Goal: Task Accomplishment & Management: Complete application form

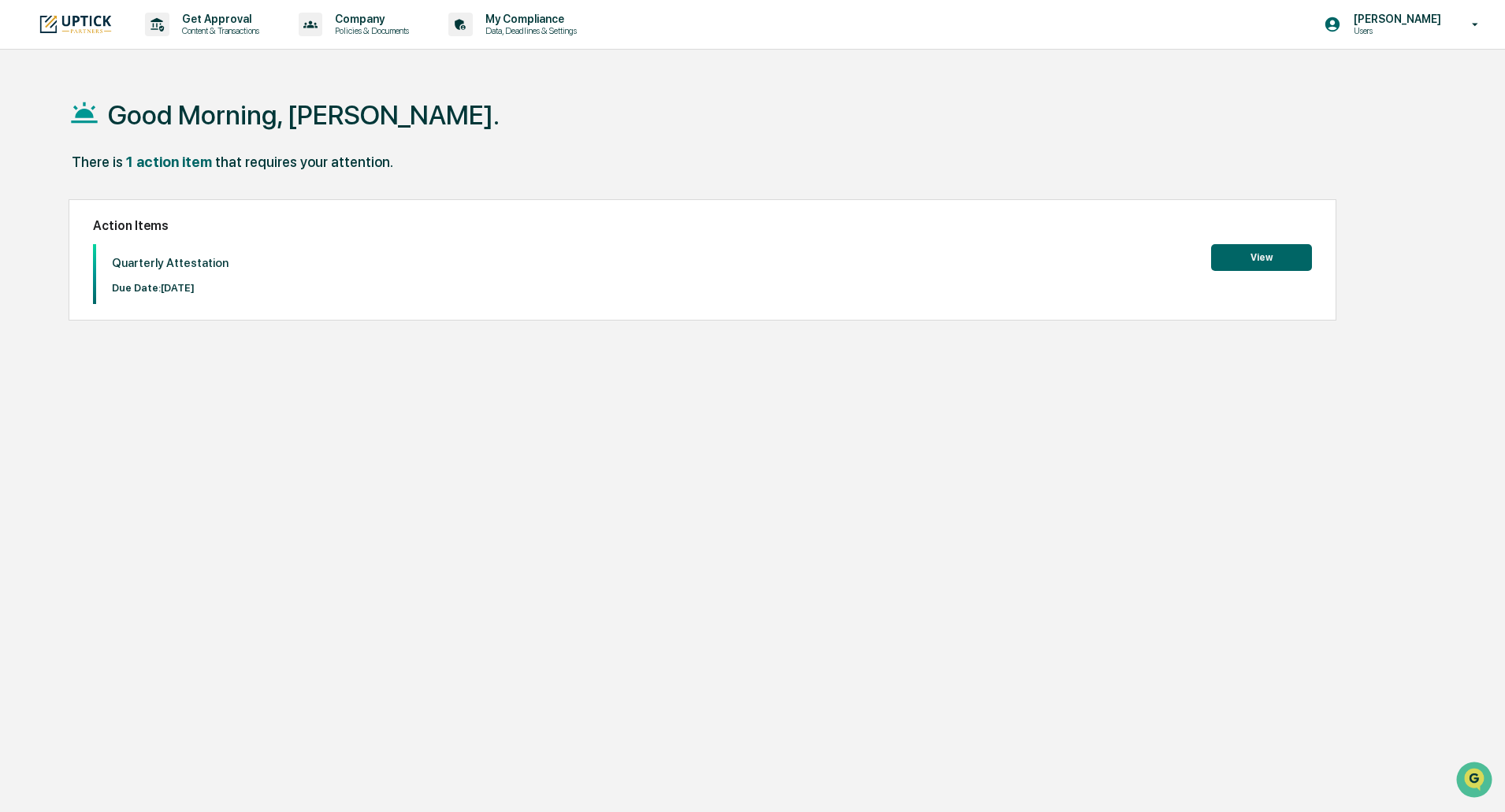
click at [1236, 269] on button "View" at bounding box center [1262, 257] width 101 height 27
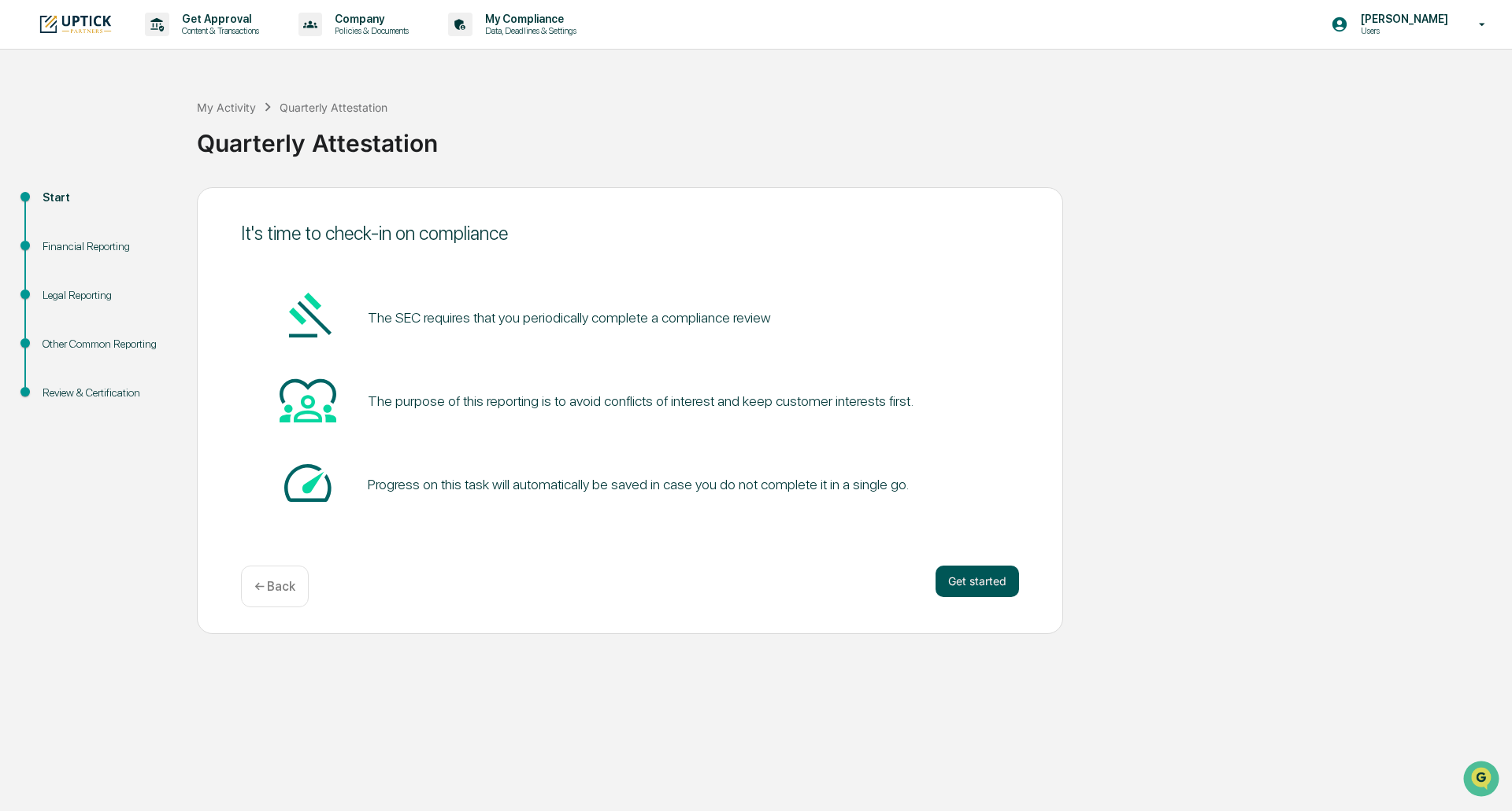
click at [985, 589] on button "Get started" at bounding box center [977, 582] width 83 height 31
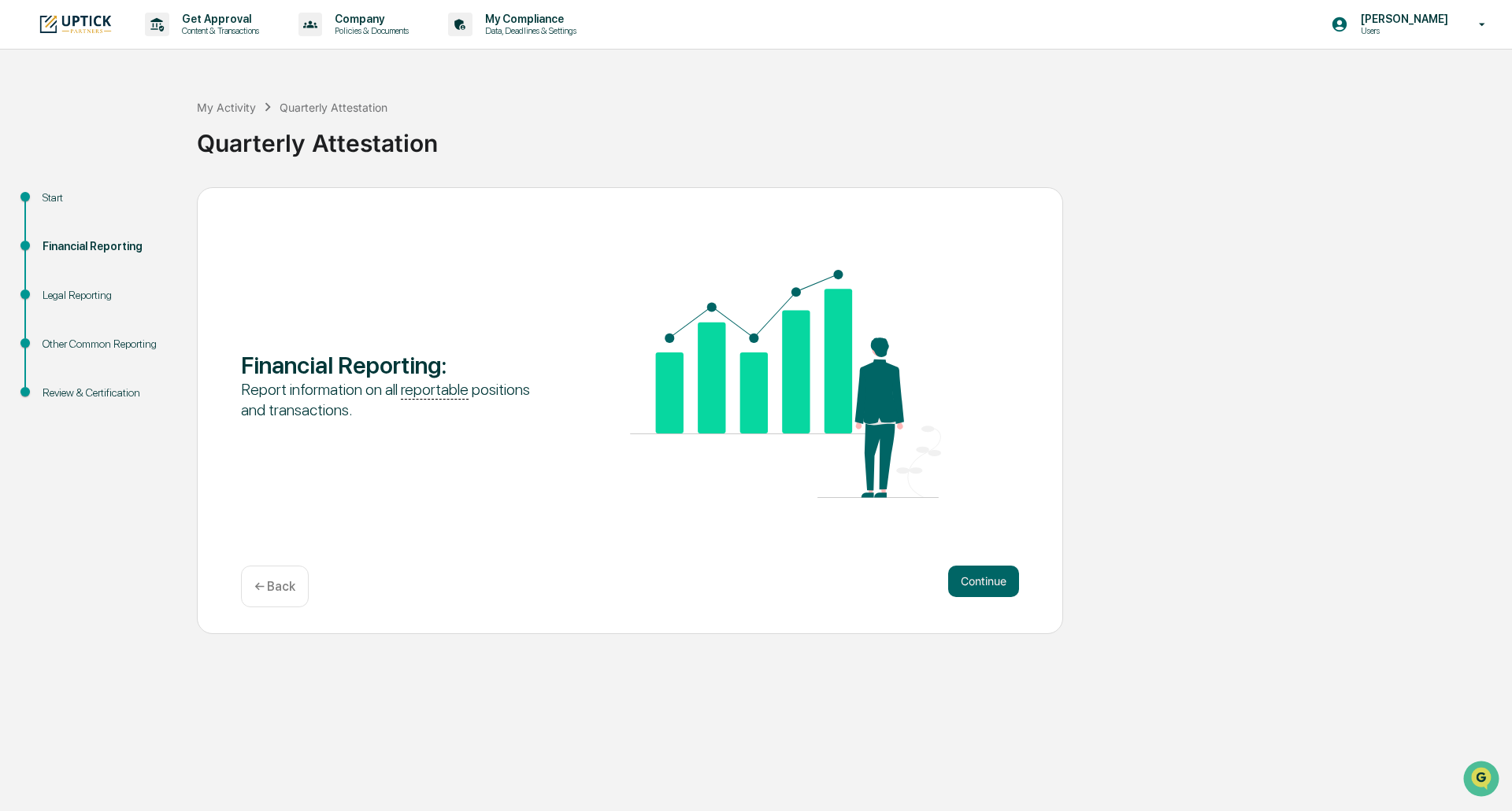
click at [985, 589] on button "Continue" at bounding box center [983, 582] width 71 height 31
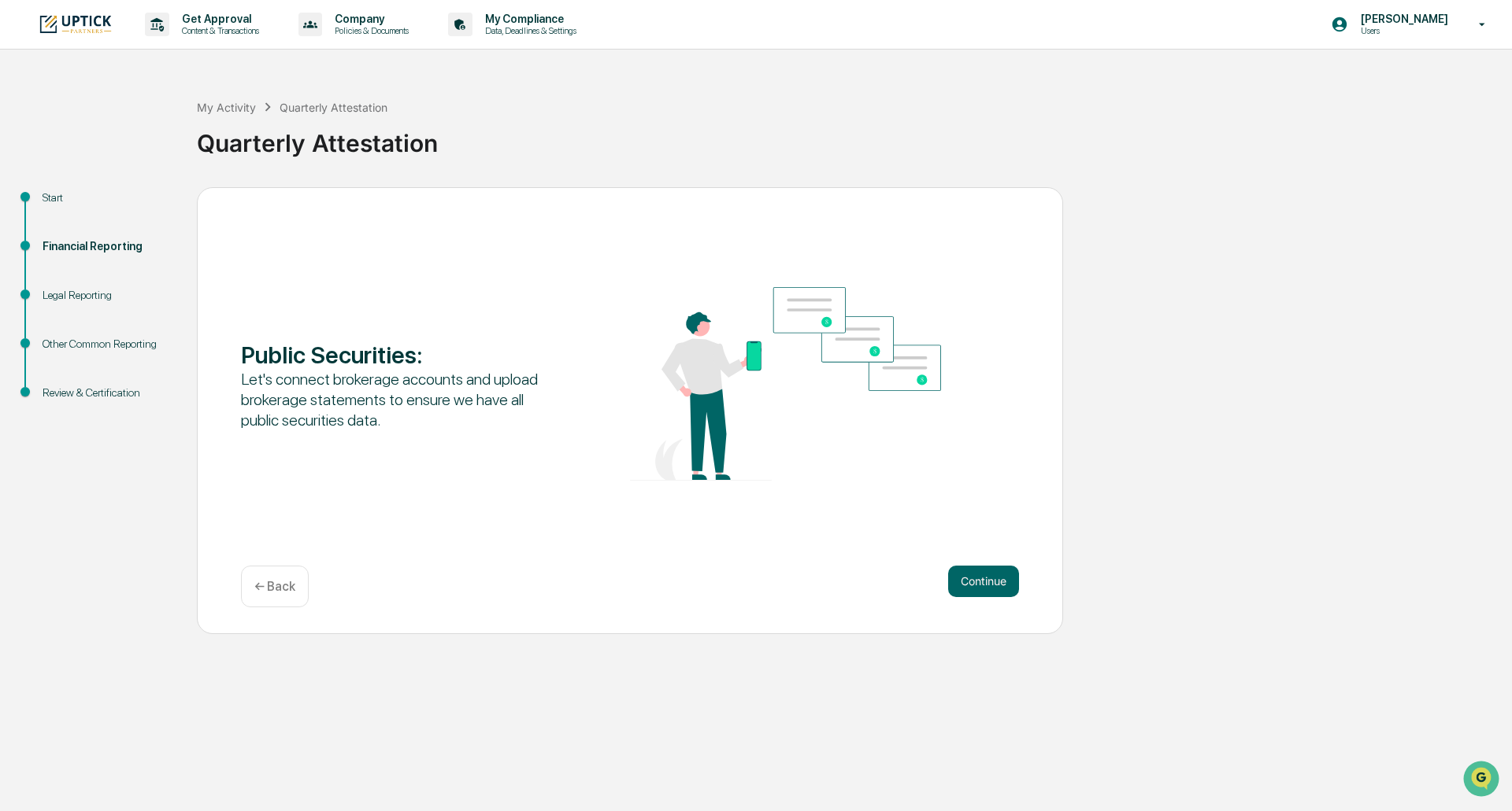
click at [985, 589] on button "Continue" at bounding box center [983, 582] width 71 height 31
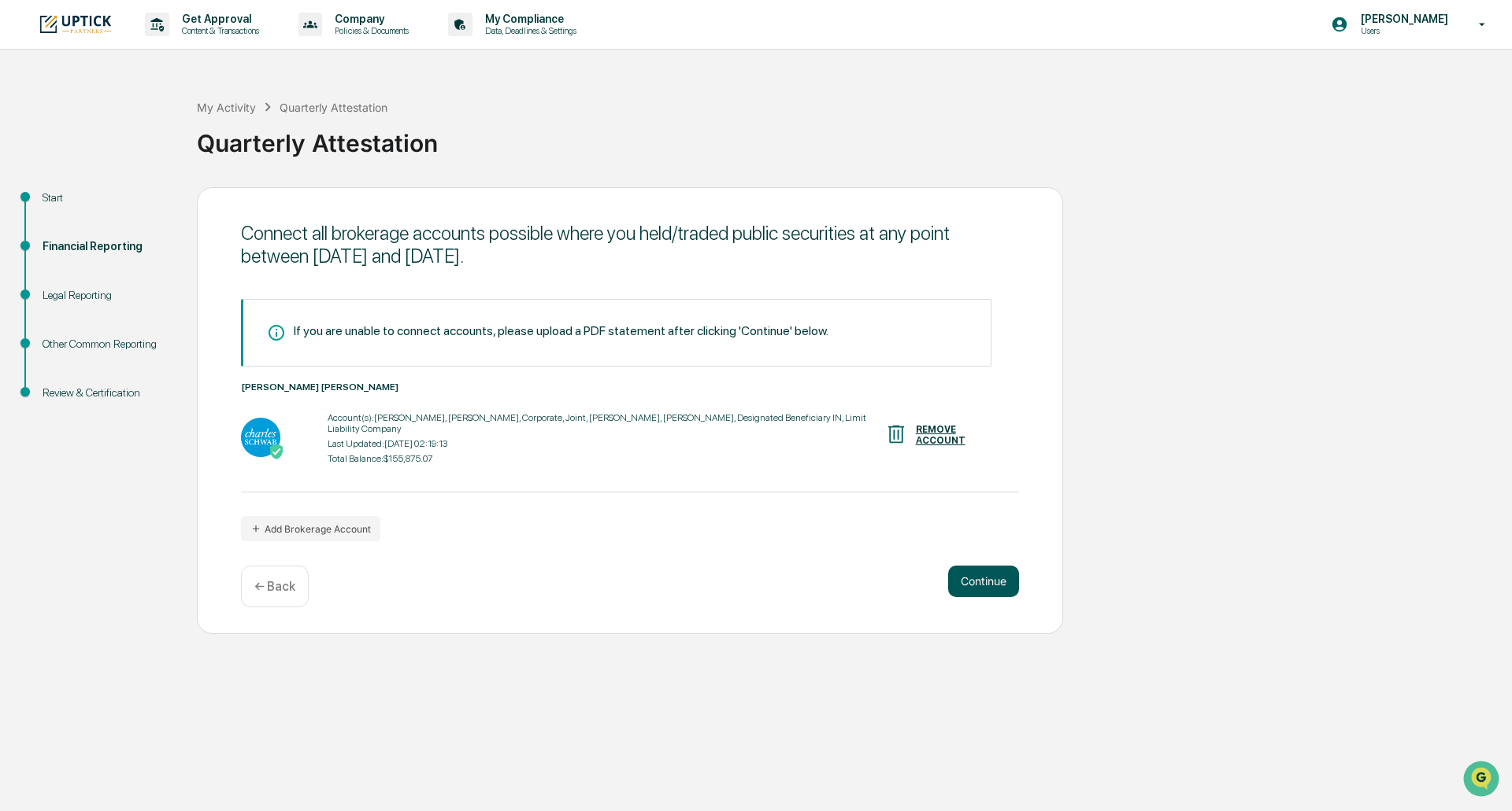
click at [978, 584] on button "Continue" at bounding box center [983, 582] width 71 height 31
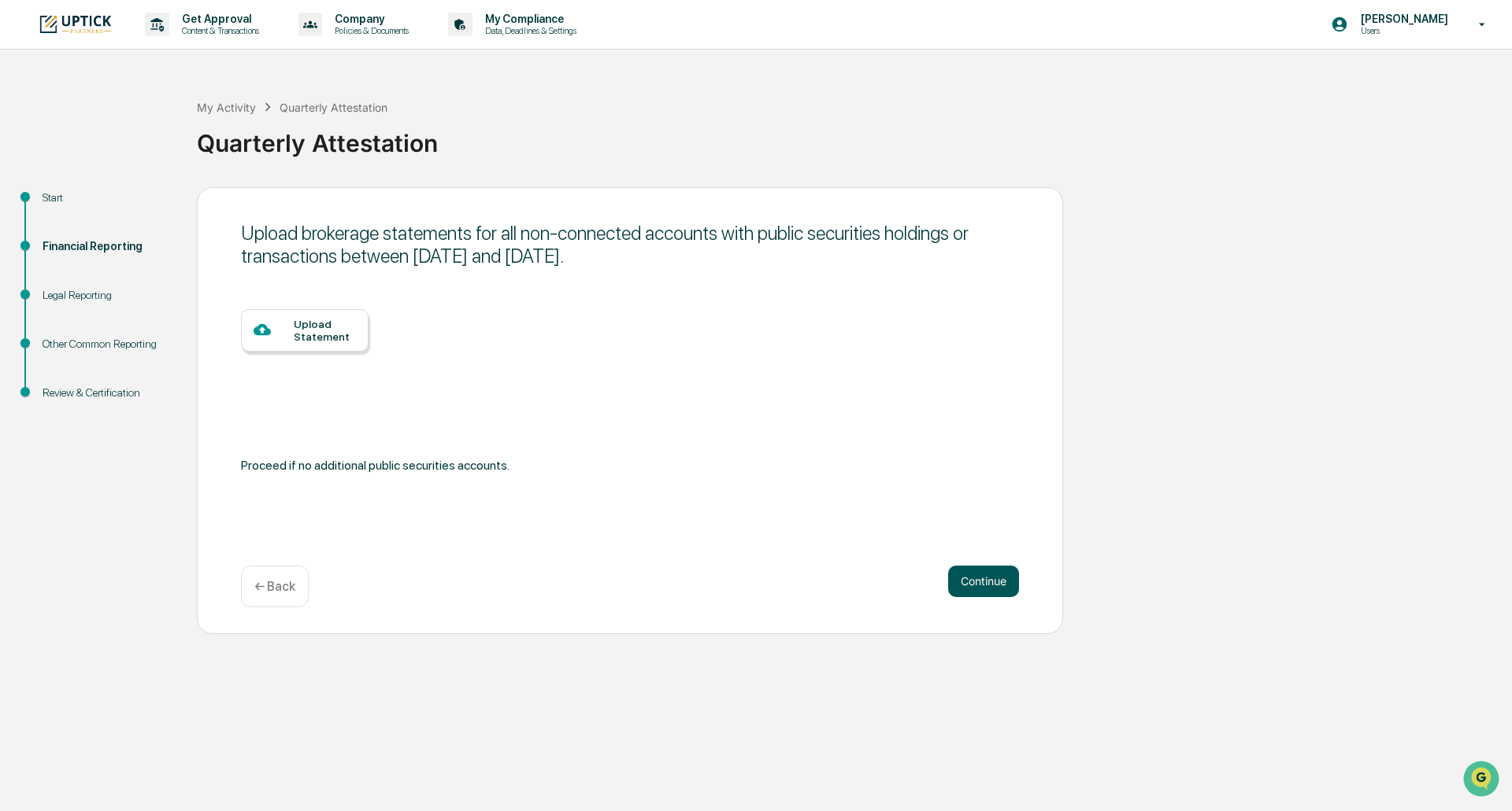
click at [978, 584] on button "Continue" at bounding box center [983, 582] width 71 height 31
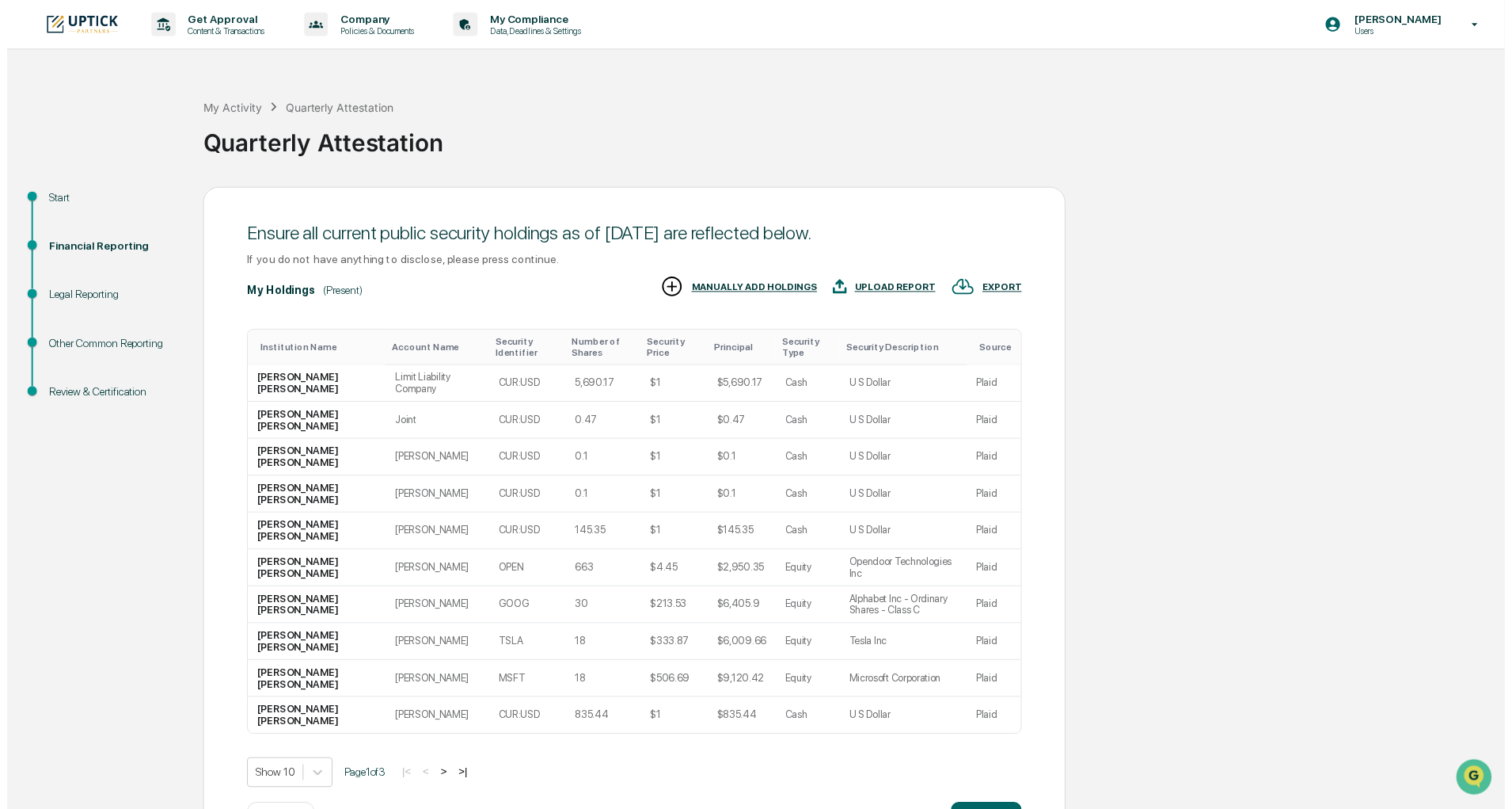
scroll to position [62, 0]
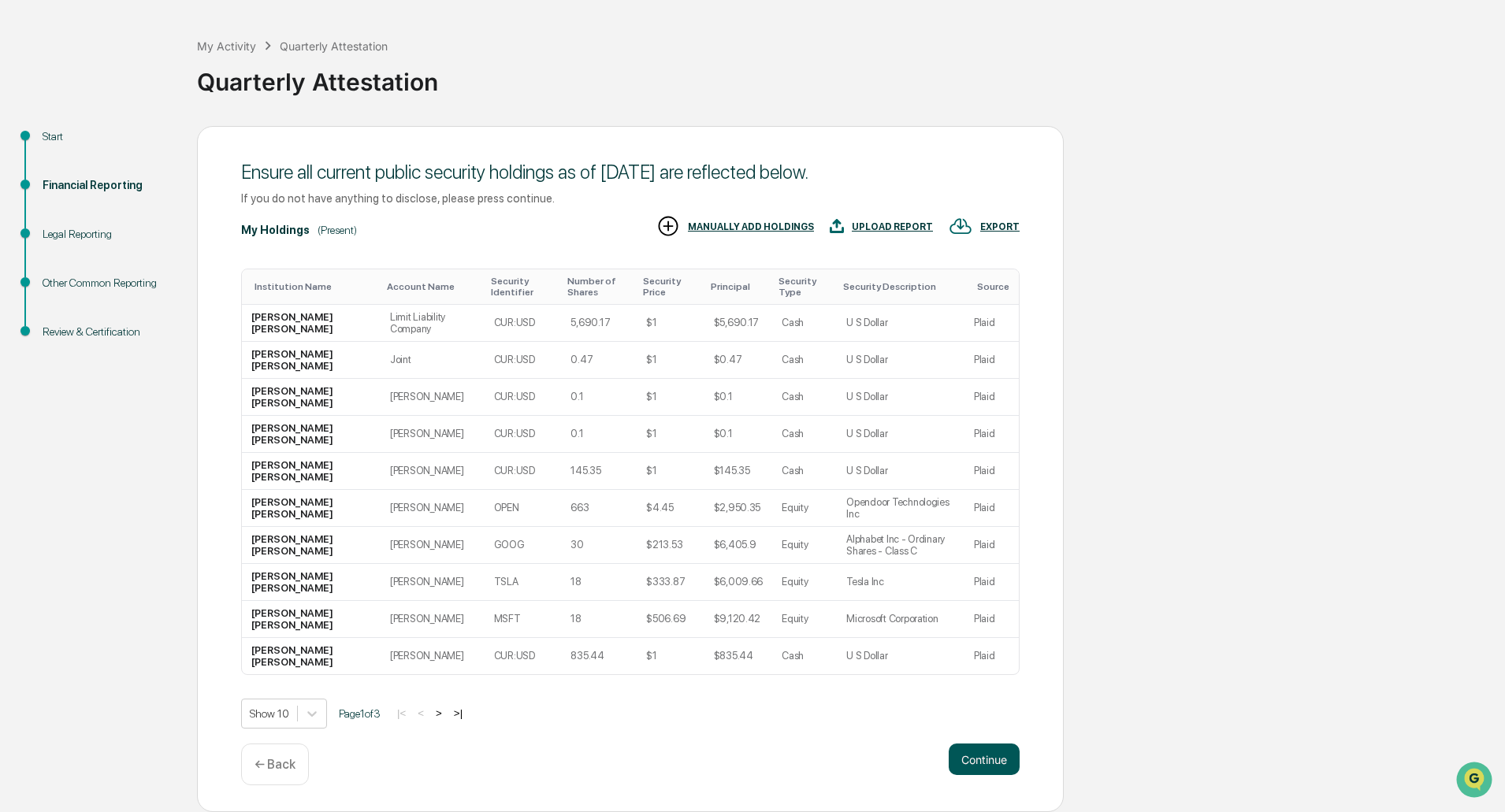
click at [974, 751] on button "Continue" at bounding box center [984, 760] width 71 height 31
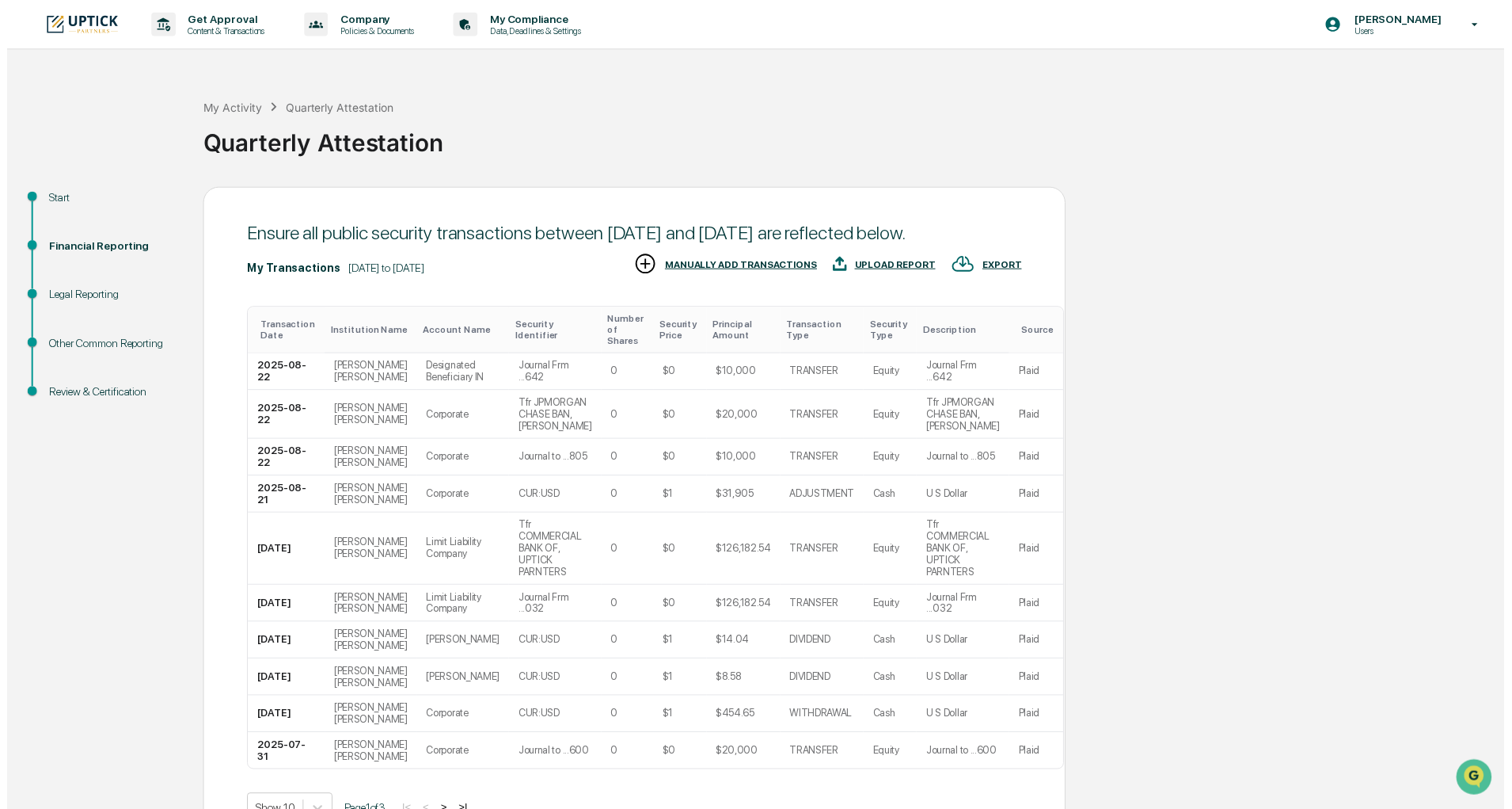
scroll to position [110, 0]
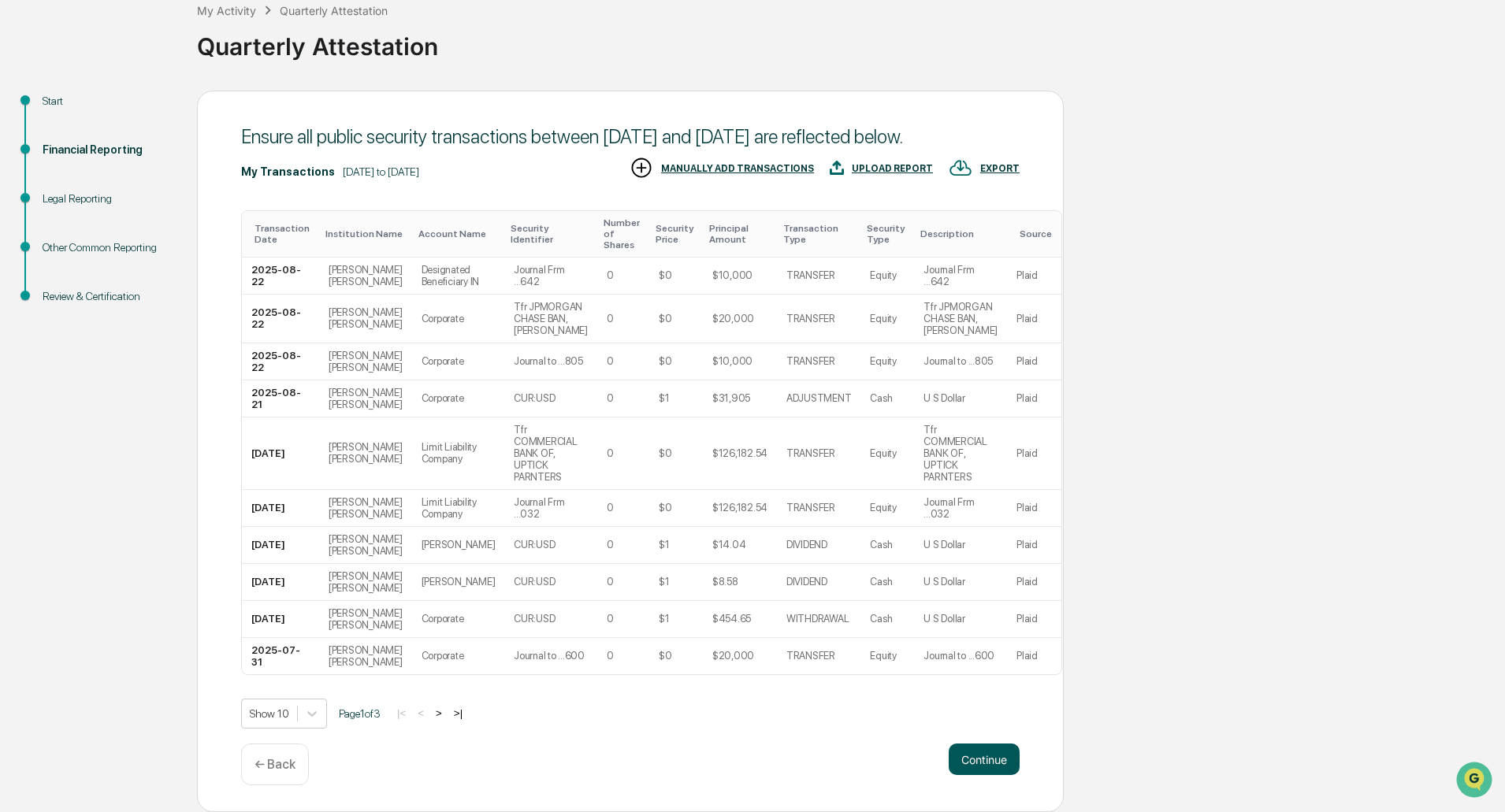
click at [979, 756] on button "Continue" at bounding box center [984, 760] width 71 height 31
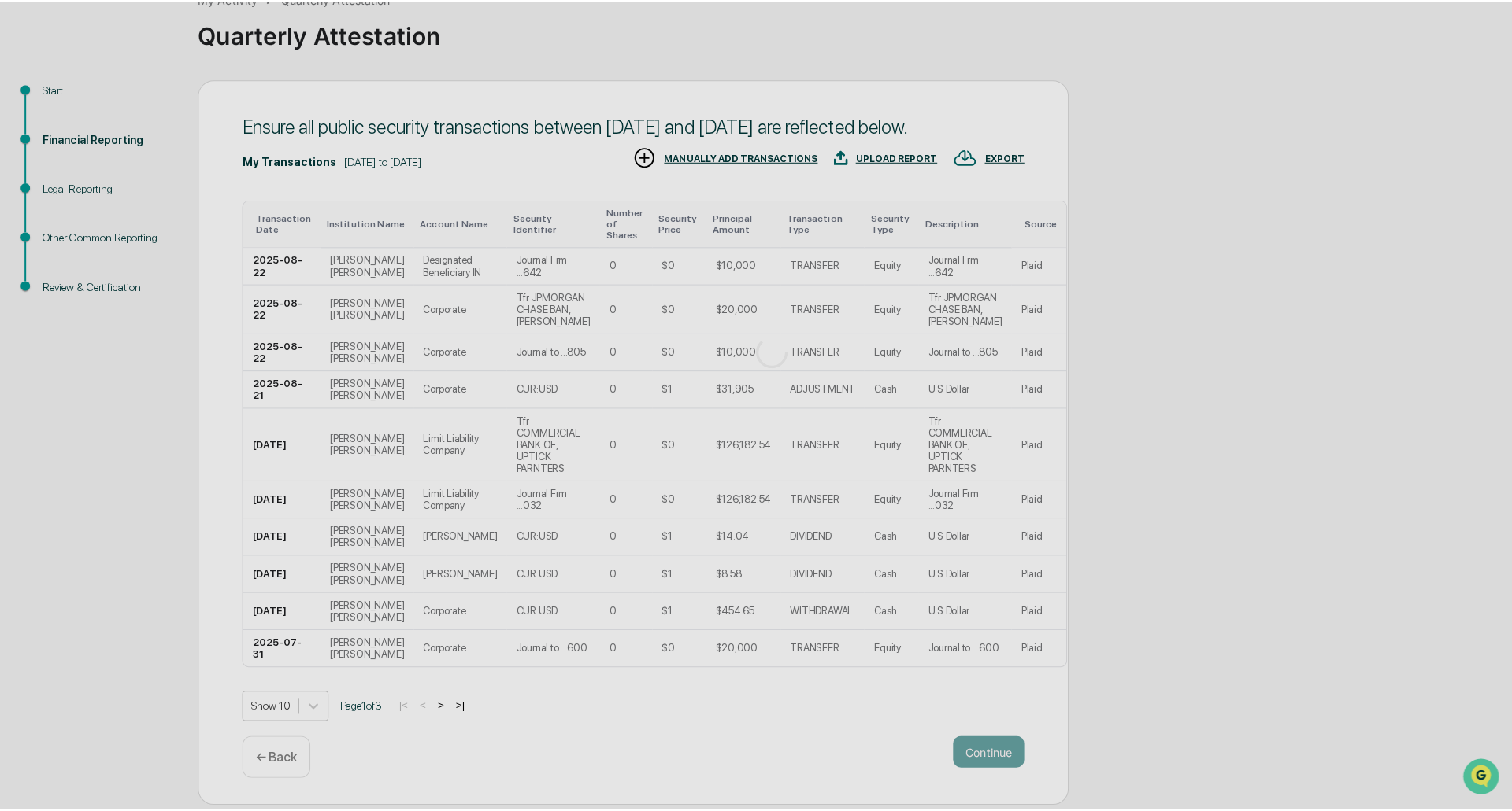
scroll to position [0, 0]
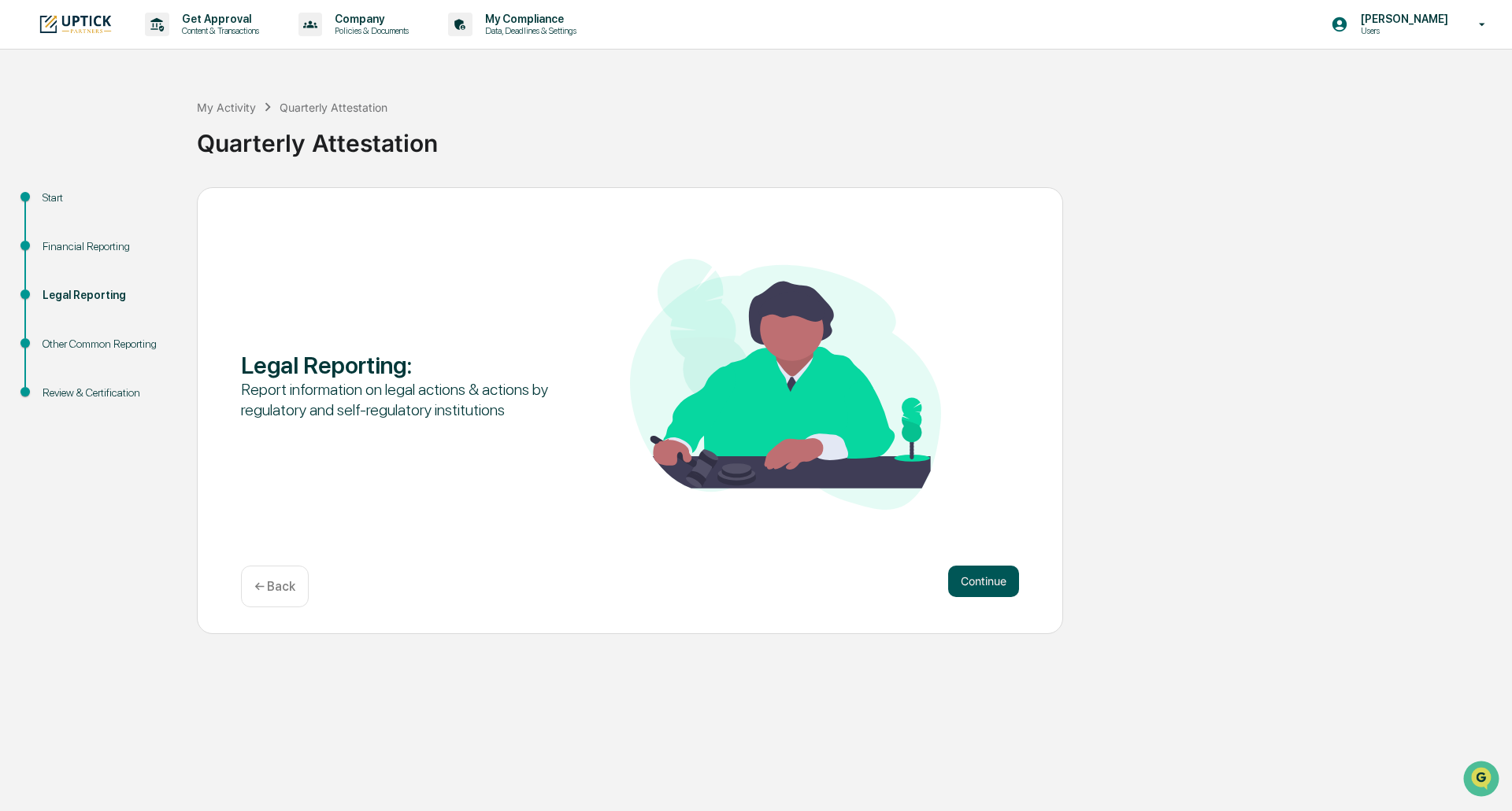
click at [985, 582] on button "Continue" at bounding box center [983, 582] width 71 height 31
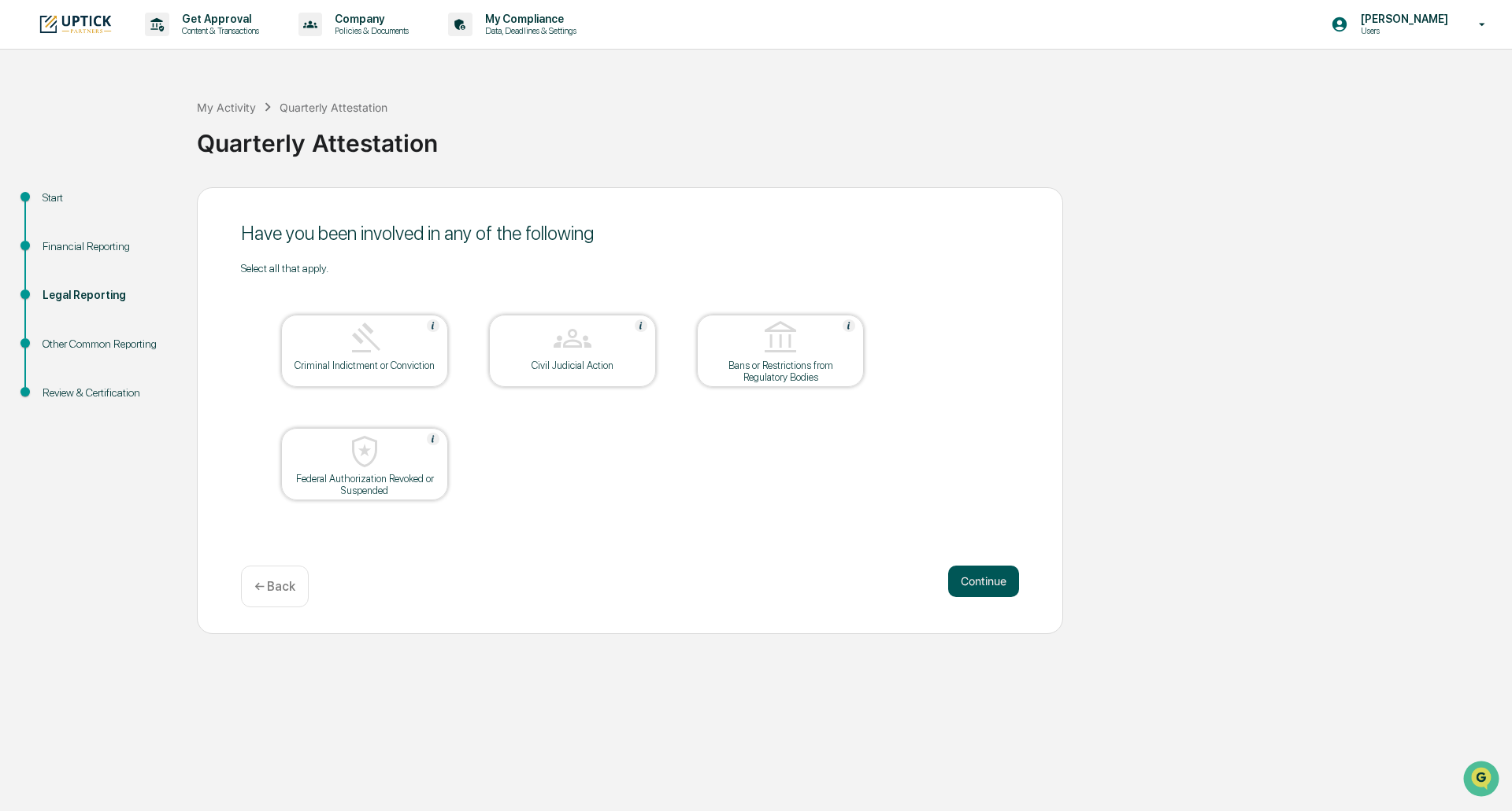
click at [985, 591] on button "Continue" at bounding box center [983, 582] width 71 height 31
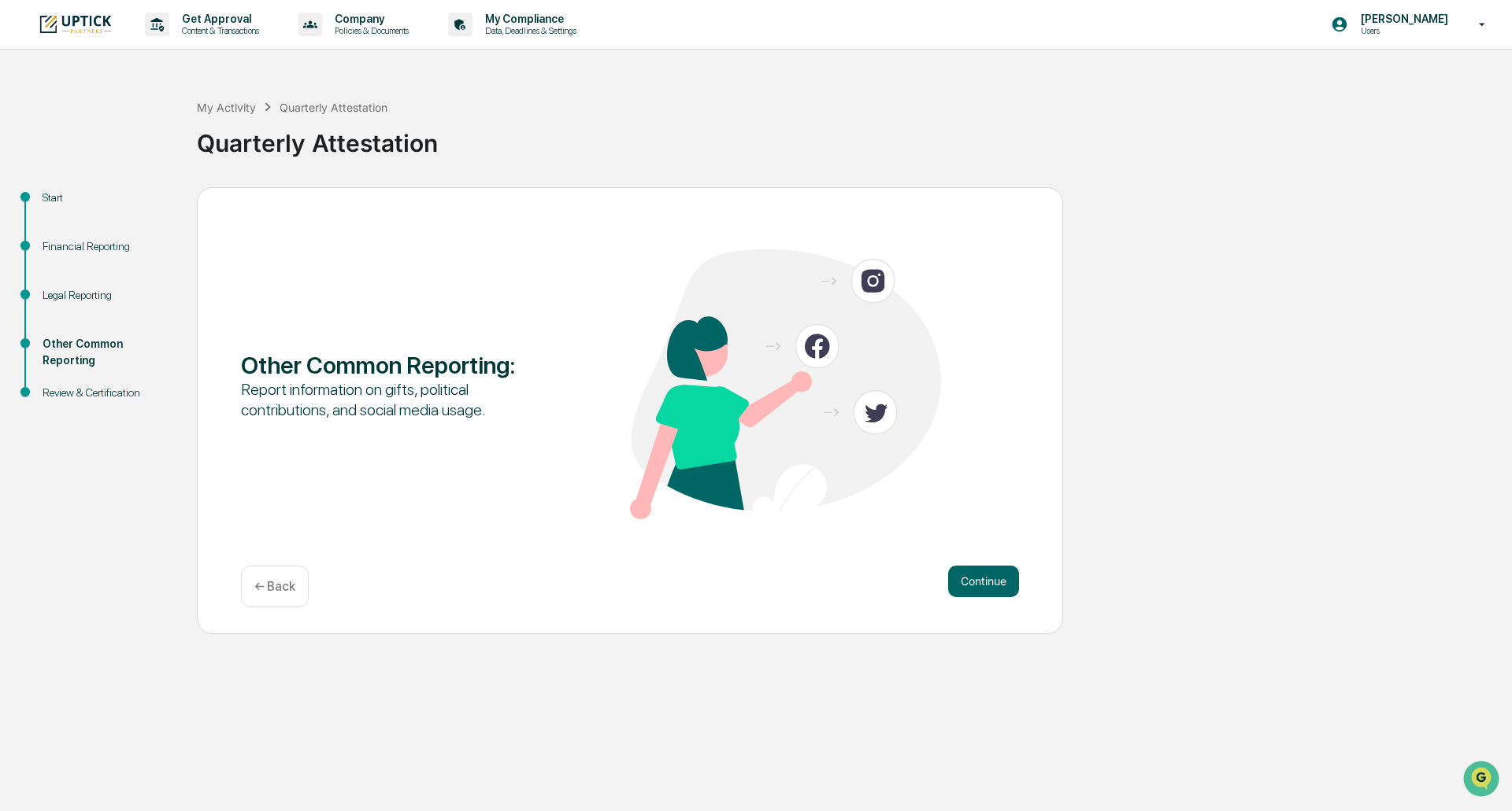
click at [985, 591] on button "Continue" at bounding box center [983, 582] width 71 height 31
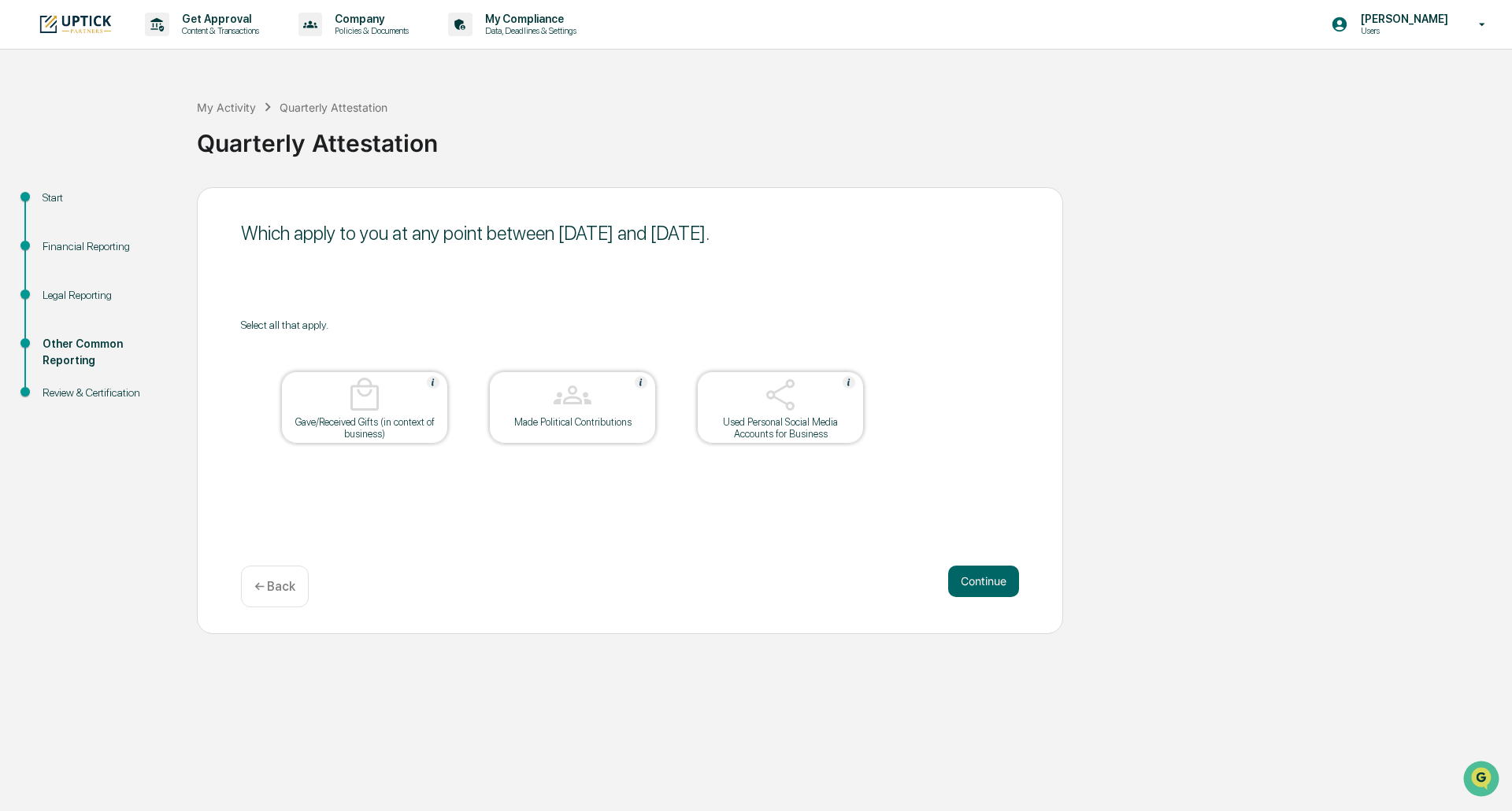
click at [985, 591] on button "Continue" at bounding box center [983, 582] width 71 height 31
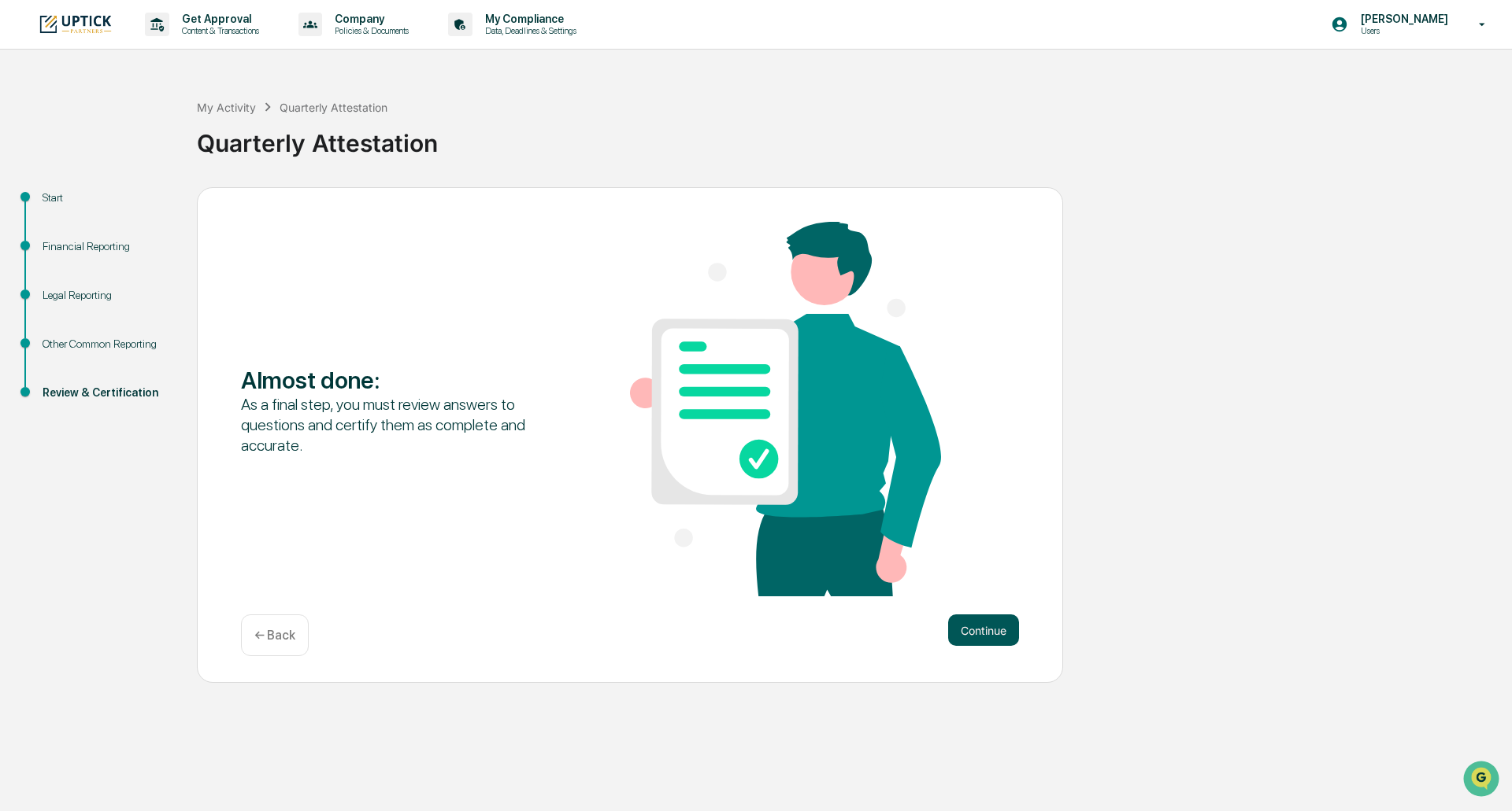
click at [980, 629] on button "Continue" at bounding box center [983, 630] width 71 height 31
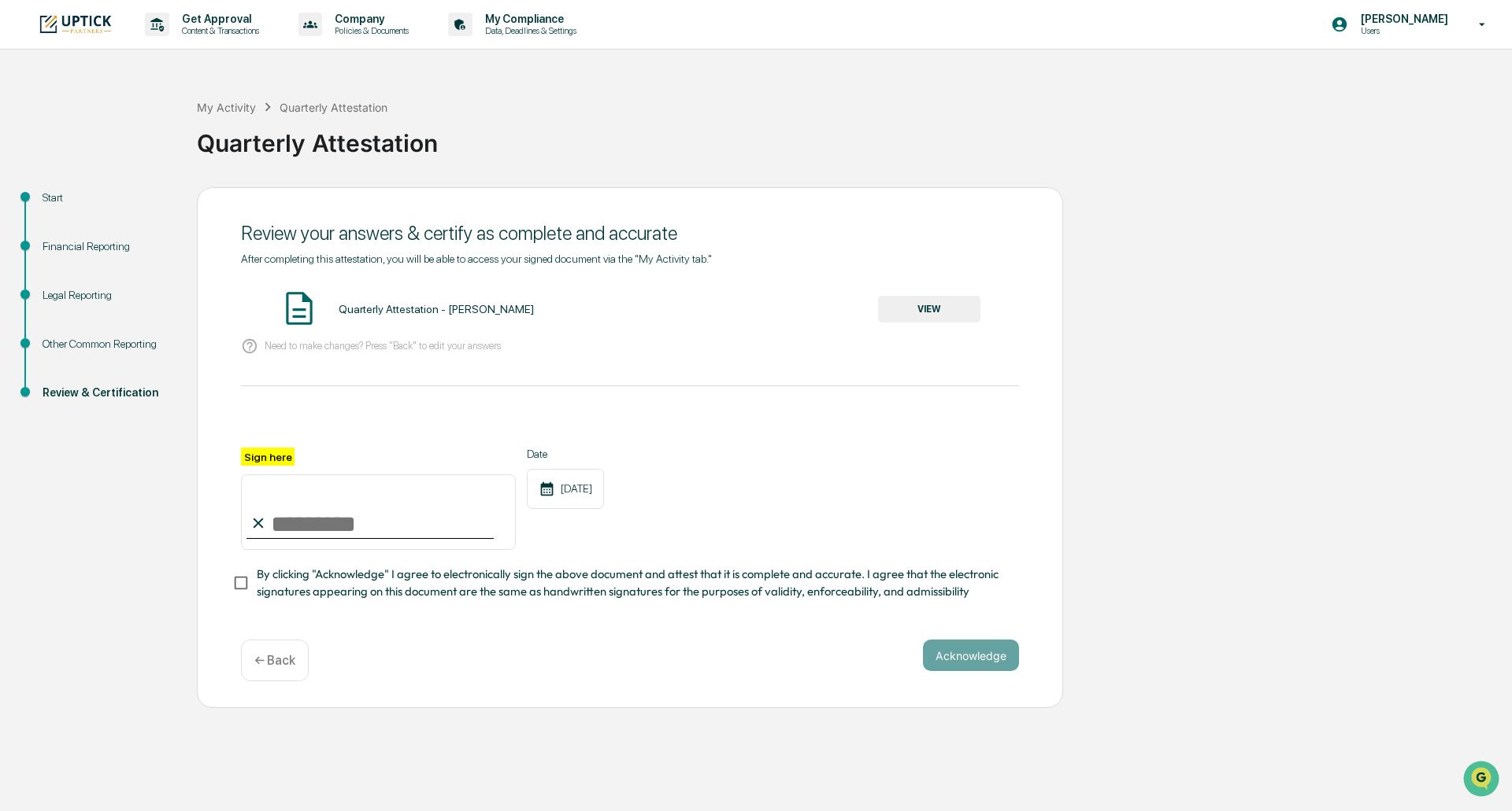
click at [283, 521] on input "Sign here" at bounding box center [379, 512] width 275 height 75
type input "**********"
click at [956, 661] on button "Acknowledge" at bounding box center [971, 655] width 96 height 31
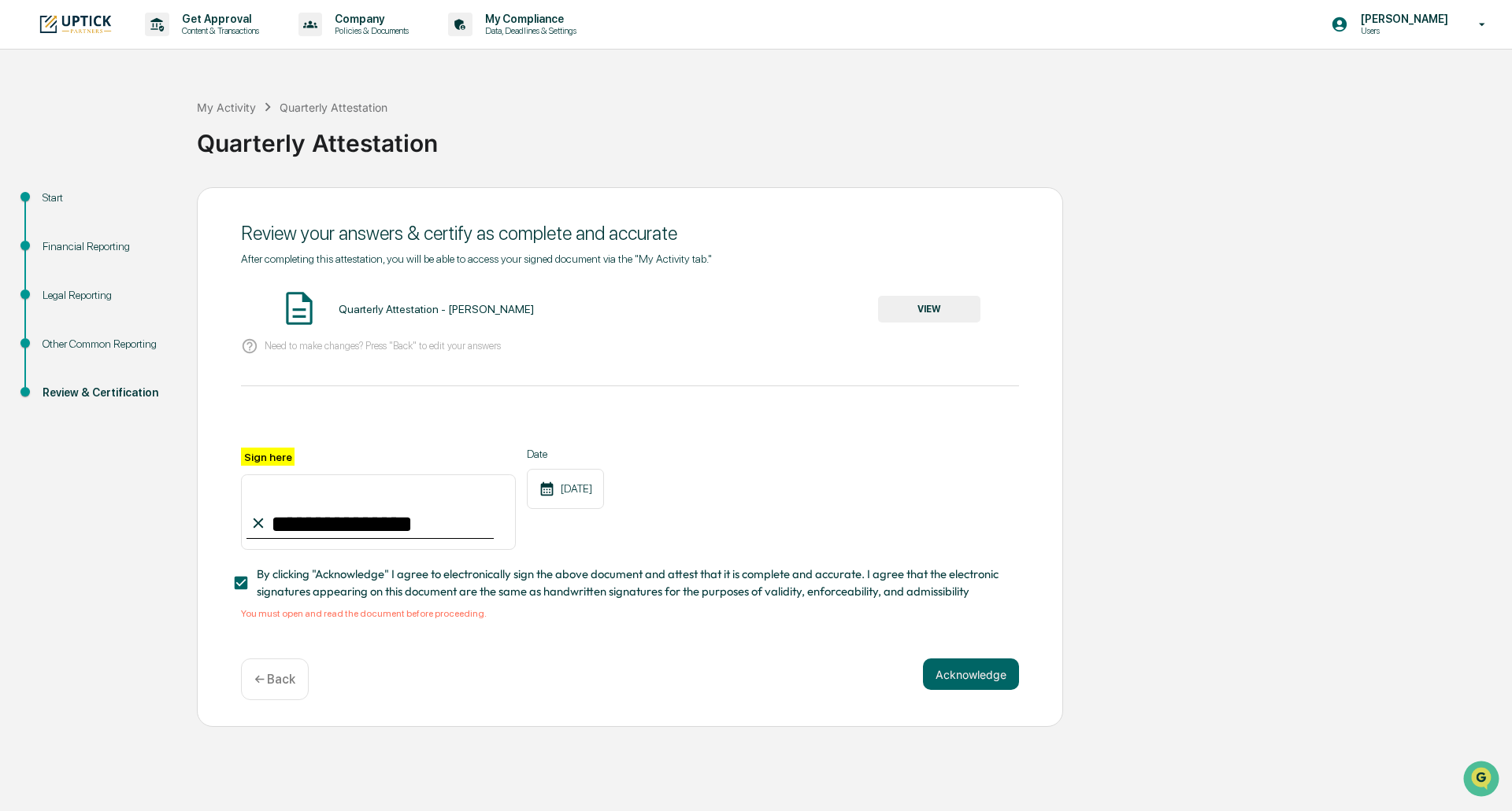
click at [939, 316] on button "VIEW" at bounding box center [930, 309] width 103 height 27
